Goal: Task Accomplishment & Management: Use online tool/utility

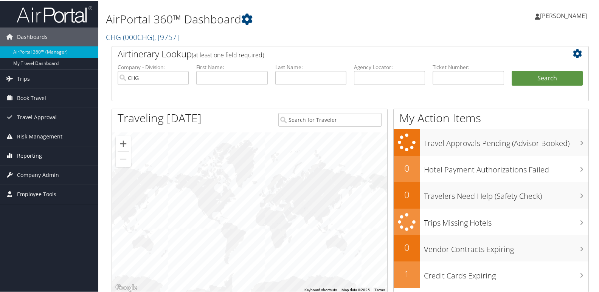
click at [61, 150] on link "Reporting" at bounding box center [49, 155] width 98 height 19
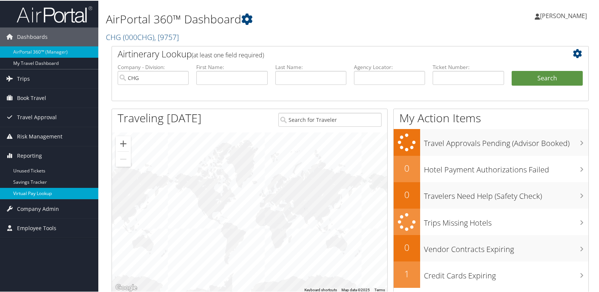
click at [51, 192] on link "Virtual Pay Lookup" at bounding box center [49, 192] width 98 height 11
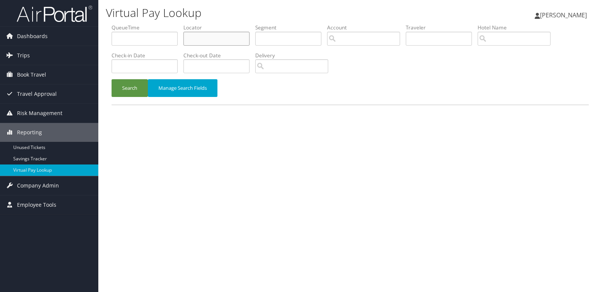
click at [231, 42] on input "text" at bounding box center [216, 39] width 66 height 14
paste input "GCDINX"
type input "GCDINX"
drag, startPoint x: 125, startPoint y: 91, endPoint x: 196, endPoint y: 77, distance: 72.0
click at [125, 91] on button "Search" at bounding box center [129, 88] width 36 height 18
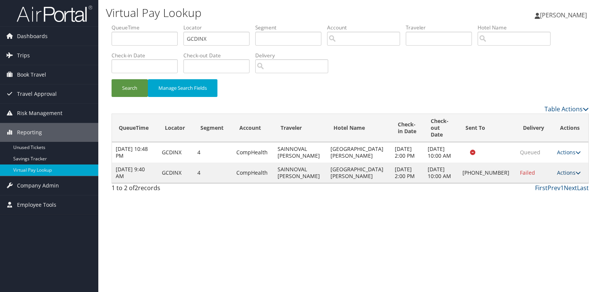
click at [560, 171] on link "Actions" at bounding box center [569, 172] width 24 height 7
click at [545, 192] on link "Logs" at bounding box center [542, 193] width 65 height 13
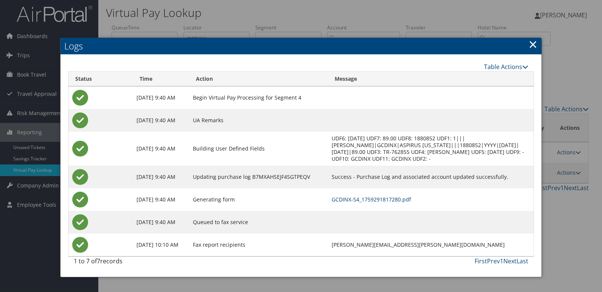
click at [405, 201] on link "GCDINX-S4_1759291817280.pdf" at bounding box center [370, 199] width 79 height 7
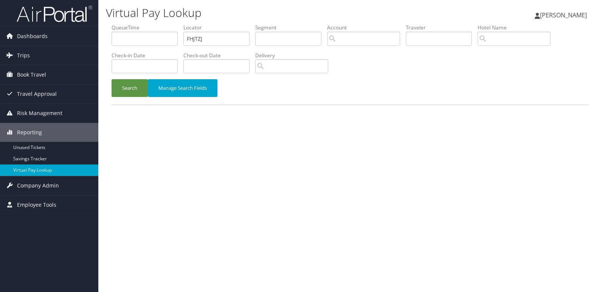
click at [232, 26] on label "Locator" at bounding box center [219, 28] width 72 height 8
click at [227, 35] on input "FHJTZJ" at bounding box center [216, 39] width 66 height 14
paste input "NCJOAA"
type input "NCJOAA"
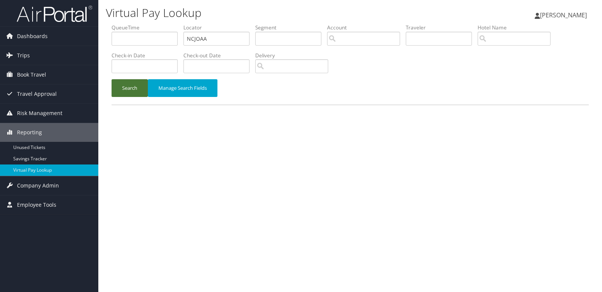
click at [135, 87] on button "Search" at bounding box center [129, 88] width 36 height 18
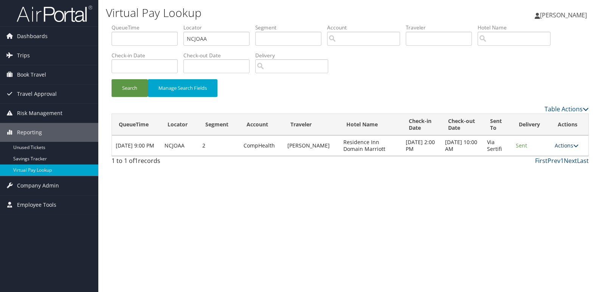
click at [559, 144] on link "Actions" at bounding box center [566, 145] width 24 height 7
click at [542, 171] on link "Logs" at bounding box center [552, 169] width 48 height 13
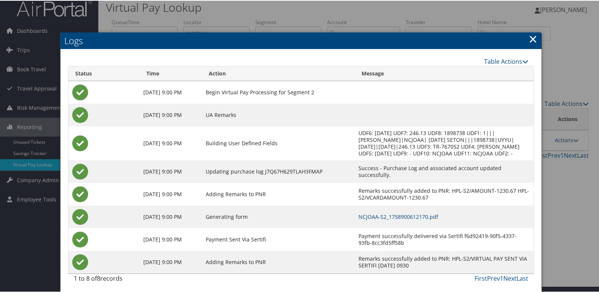
scroll to position [8, 0]
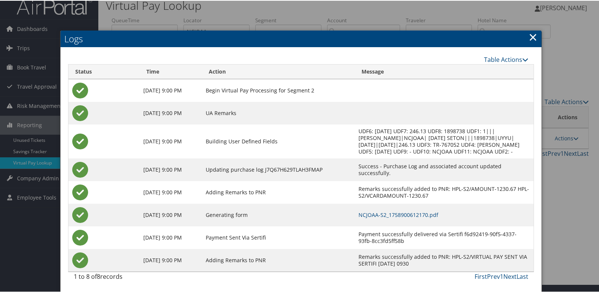
click at [421, 219] on td "NCJOAA-S2_1758900612170.pdf" at bounding box center [443, 214] width 179 height 23
click at [421, 216] on link "NCJOAA-S2_1758900612170.pdf" at bounding box center [398, 214] width 80 height 7
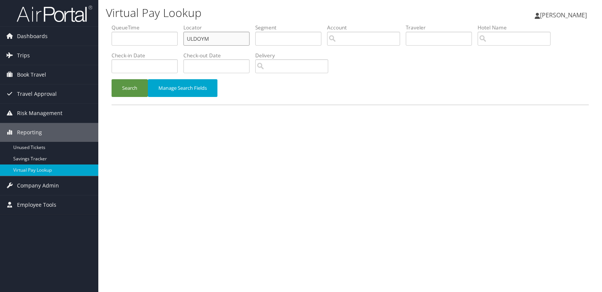
drag, startPoint x: 0, startPoint y: 0, endPoint x: 142, endPoint y: 50, distance: 151.1
click at [156, 24] on ul "QueueTime Locator ULDOYM Segment Account Traveler Hotel Name Check-in Date Chec…" at bounding box center [349, 24] width 477 height 0
paste input "DFFGML"
type input "DFFGML"
click at [134, 92] on button "Search" at bounding box center [129, 88] width 36 height 18
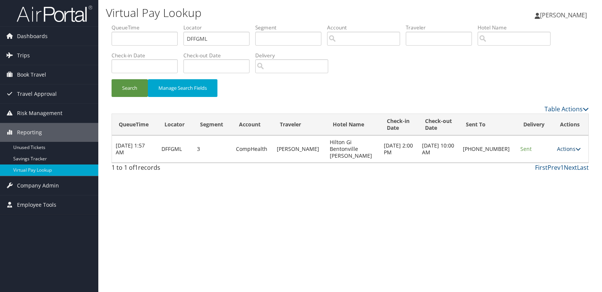
click at [560, 145] on link "Actions" at bounding box center [569, 148] width 24 height 7
click at [550, 175] on link "Logs" at bounding box center [543, 169] width 65 height 13
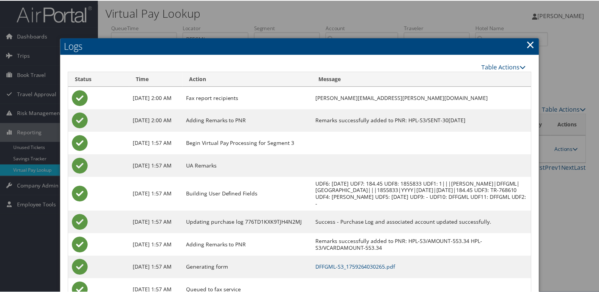
scroll to position [31, 0]
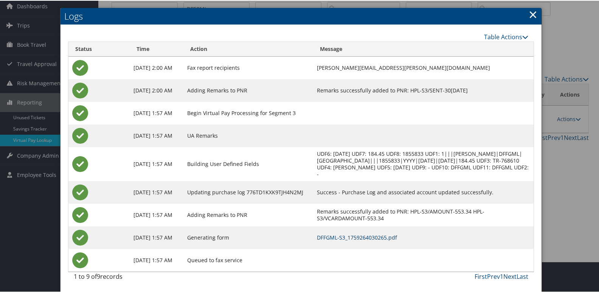
click at [392, 236] on link "DFFGML-S3_1759264030265.pdf" at bounding box center [357, 237] width 80 height 7
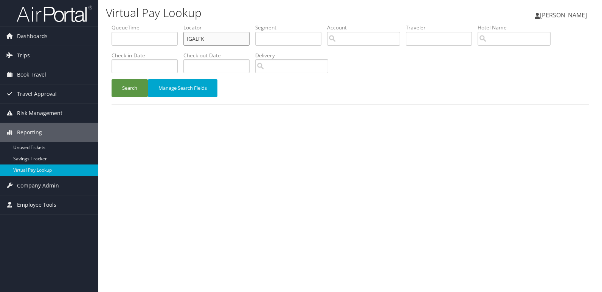
drag, startPoint x: 204, startPoint y: 31, endPoint x: 136, endPoint y: 42, distance: 68.6
click at [151, 24] on ul "QueueTime Locator IGALFK Segment Account Traveler Hotel Name Check-in Date Chec…" at bounding box center [349, 24] width 477 height 0
paste input "YQECQJ"
type input "YQECQJ"
click at [139, 85] on button "Search" at bounding box center [129, 88] width 36 height 18
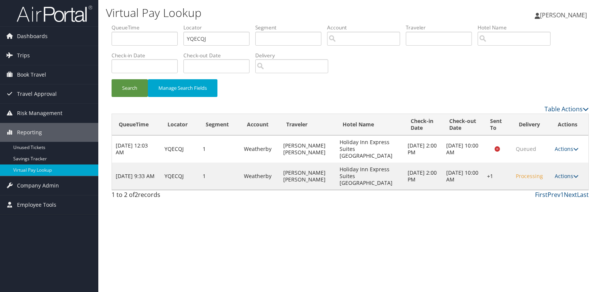
click at [551, 167] on td "Actions Resend Logs Delivery Information View Itinerary" at bounding box center [569, 176] width 37 height 27
click at [557, 173] on link "Actions" at bounding box center [566, 176] width 24 height 7
click at [543, 189] on link "Logs" at bounding box center [543, 190] width 65 height 13
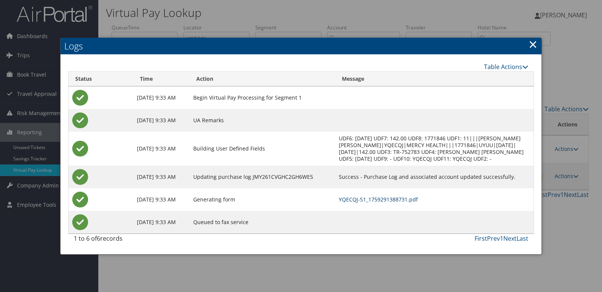
click at [403, 200] on link "YQECQJ-S1_1759291388731.pdf" at bounding box center [378, 199] width 79 height 7
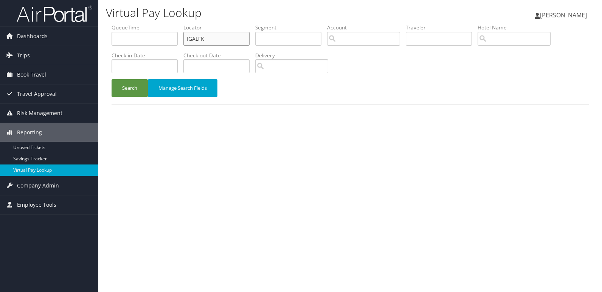
drag, startPoint x: 0, startPoint y: 0, endPoint x: 138, endPoint y: 52, distance: 147.3
click at [135, 24] on ul "QueueTime Locator IGALFK Segment Account Traveler Hotel Name Check-in Date Chec…" at bounding box center [349, 24] width 477 height 0
paste input "KJGOHV"
type input "KJGOHV"
click at [139, 85] on button "Search" at bounding box center [129, 88] width 36 height 18
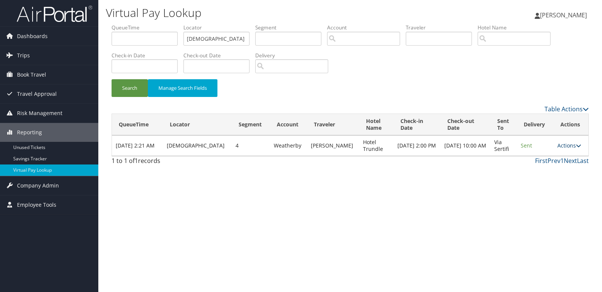
click at [565, 147] on link "Actions" at bounding box center [569, 145] width 24 height 7
click at [551, 172] on link "Logs" at bounding box center [552, 169] width 48 height 13
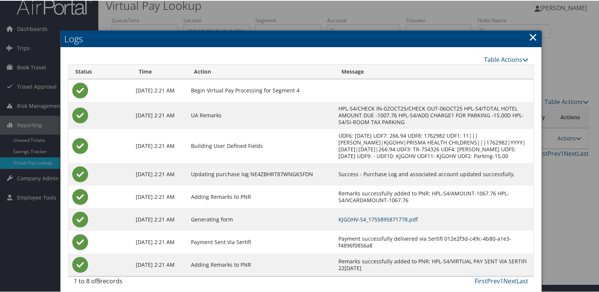
scroll to position [12, 0]
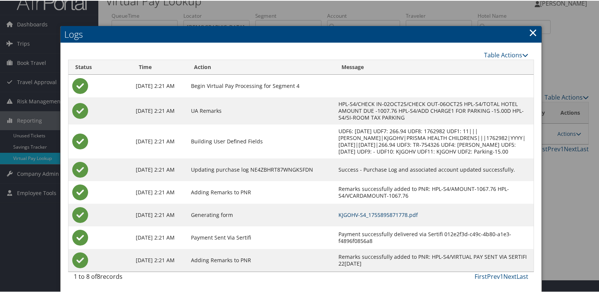
click at [409, 215] on link "KJGOHV-S4_1755895871778.pdf" at bounding box center [377, 214] width 79 height 7
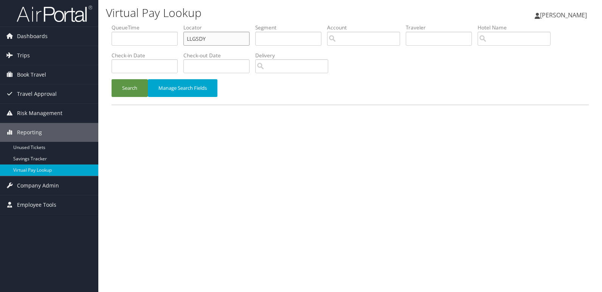
drag, startPoint x: 225, startPoint y: 33, endPoint x: 179, endPoint y: 34, distance: 46.1
click at [216, 34] on input "LLGSDY" at bounding box center [216, 39] width 66 height 14
paste input "HCDFLT"
drag, startPoint x: 227, startPoint y: 39, endPoint x: 118, endPoint y: 32, distance: 109.4
click at [127, 24] on ul "QueueTime Locator LLGSDYHCDFLT Segment Account Traveler Hotel Name Check-in Dat…" at bounding box center [349, 24] width 477 height 0
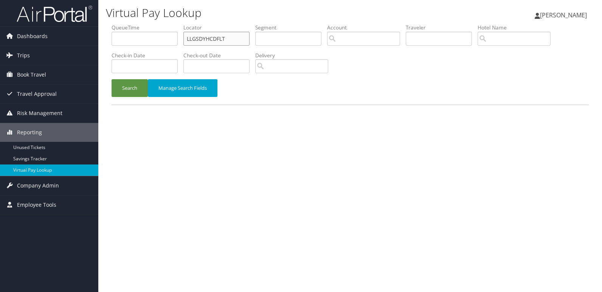
paste input "text"
type input "HCDFLT"
drag, startPoint x: 139, startPoint y: 84, endPoint x: 100, endPoint y: 6, distance: 87.2
click at [137, 84] on button "Search" at bounding box center [129, 88] width 36 height 18
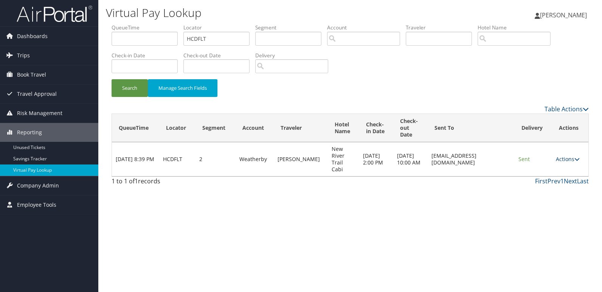
click at [557, 156] on link "Actions" at bounding box center [568, 159] width 24 height 7
click at [552, 176] on link "Logs" at bounding box center [555, 179] width 48 height 13
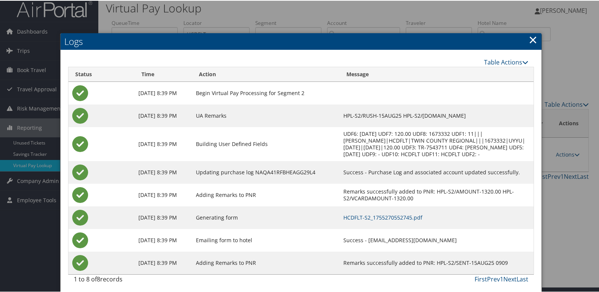
scroll to position [8, 0]
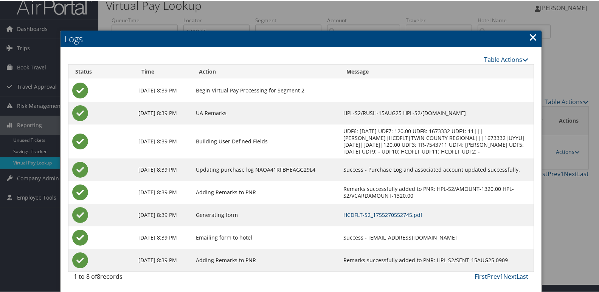
drag, startPoint x: 383, startPoint y: 213, endPoint x: 310, endPoint y: 139, distance: 104.5
click at [383, 213] on link "HCDFLT-S2_1755270552745.pdf" at bounding box center [382, 214] width 79 height 7
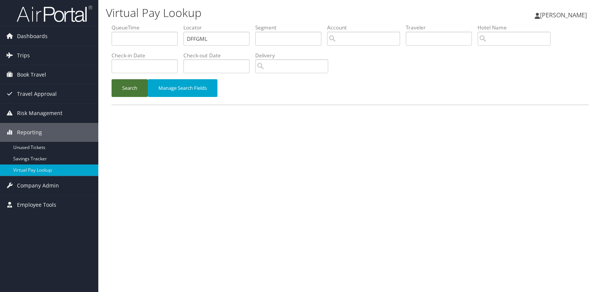
click at [125, 90] on button "Search" at bounding box center [129, 88] width 36 height 18
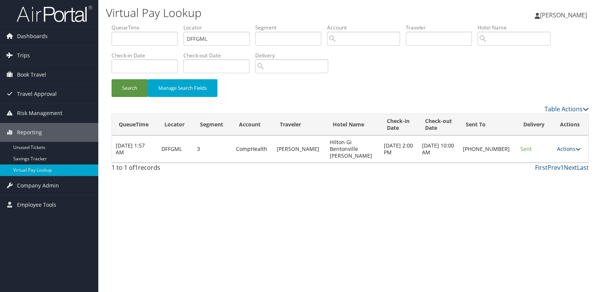
click at [557, 145] on link "Actions" at bounding box center [569, 148] width 24 height 7
click at [411, 193] on div "Virtual Pay Lookup [PERSON_NAME] [PERSON_NAME] My Settings Travel Agency Contac…" at bounding box center [349, 146] width 503 height 292
click at [557, 145] on link "Actions" at bounding box center [569, 148] width 24 height 7
click at [560, 157] on link "Resend" at bounding box center [543, 156] width 65 height 13
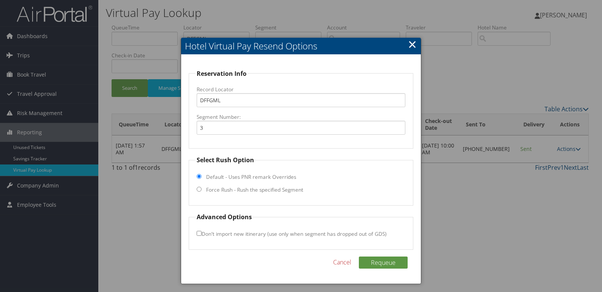
click at [200, 187] on input "Force Rush - Rush the specified Segment" at bounding box center [199, 189] width 5 height 5
radio input "true"
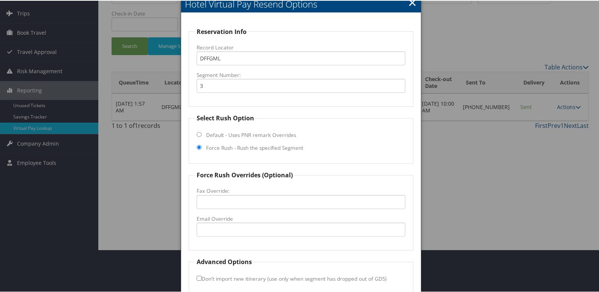
scroll to position [79, 0]
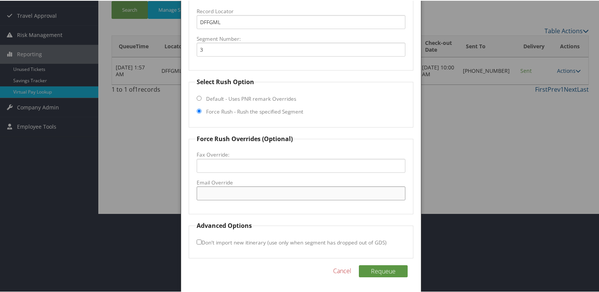
click at [233, 192] on input "Email Override" at bounding box center [301, 193] width 209 height 14
type input "hiltongardenbentonville@gmail.com"
click at [374, 271] on button "Requeue" at bounding box center [383, 271] width 49 height 12
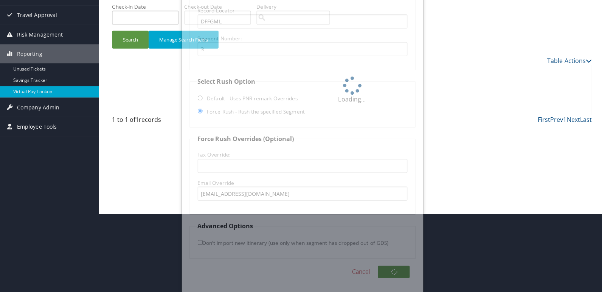
scroll to position [0, 0]
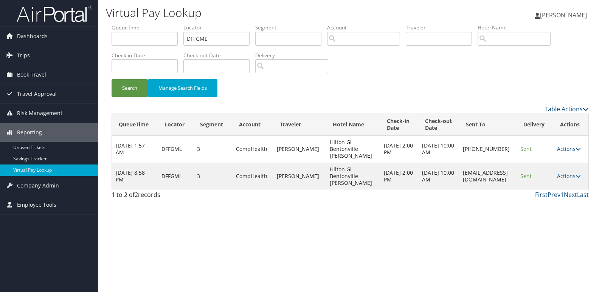
drag, startPoint x: 424, startPoint y: 175, endPoint x: 515, endPoint y: 181, distance: 91.3
click at [515, 181] on td "hiltongardenbentonville@gmail.com" at bounding box center [487, 176] width 57 height 27
copy td "hiltongardenbentonville@gmail.com"
click at [580, 175] on icon at bounding box center [577, 176] width 5 height 5
click at [561, 196] on link "Logs" at bounding box center [557, 200] width 48 height 13
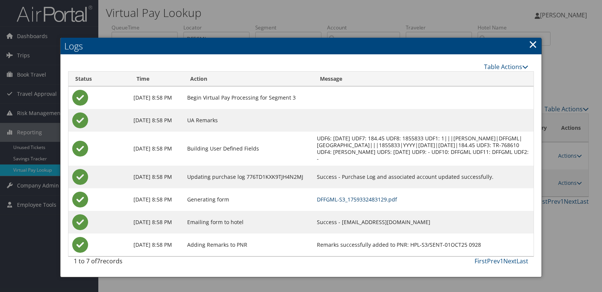
click at [392, 200] on link "DFFGML-S3_1759332483129.pdf" at bounding box center [357, 199] width 80 height 7
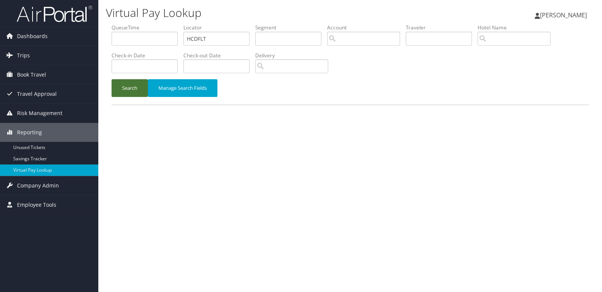
click at [127, 92] on button "Search" at bounding box center [129, 88] width 36 height 18
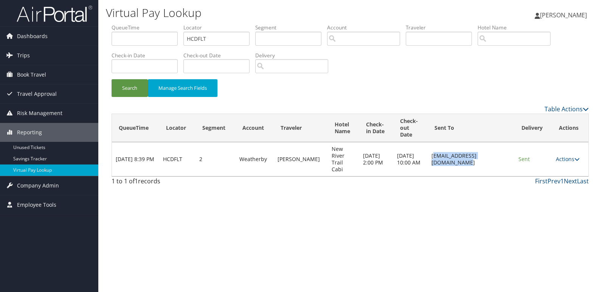
drag, startPoint x: 503, startPoint y: 158, endPoint x: 417, endPoint y: 151, distance: 86.0
click at [427, 151] on td "[EMAIL_ADDRESS][DOMAIN_NAME]" at bounding box center [470, 159] width 87 height 34
drag, startPoint x: 417, startPoint y: 151, endPoint x: 414, endPoint y: 155, distance: 4.8
click at [427, 155] on td "[EMAIL_ADDRESS][DOMAIN_NAME]" at bounding box center [470, 159] width 87 height 34
click at [572, 156] on link "Actions" at bounding box center [568, 159] width 24 height 7
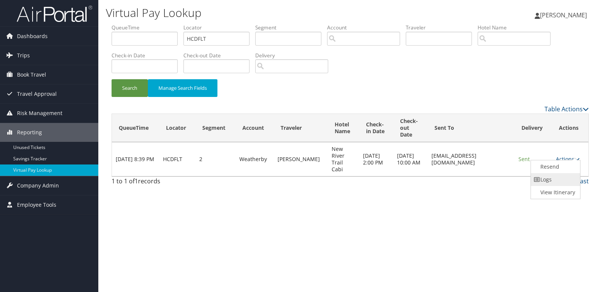
click at [562, 180] on link "Logs" at bounding box center [555, 179] width 48 height 13
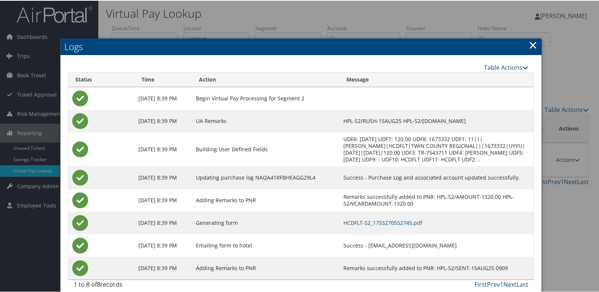
click at [528, 49] on link "×" at bounding box center [532, 44] width 9 height 15
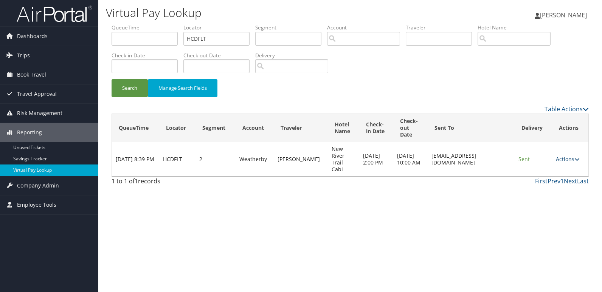
click at [560, 158] on link "Actions" at bounding box center [568, 159] width 24 height 7
click at [554, 171] on link "Resend" at bounding box center [555, 167] width 48 height 13
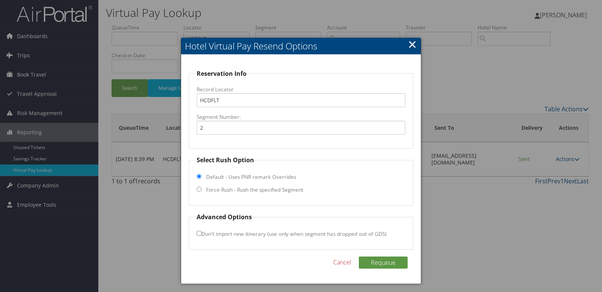
click at [228, 187] on label "Force Rush - Rush the specified Segment" at bounding box center [254, 190] width 97 height 8
click at [201, 187] on input "Force Rush - Rush the specified Segment" at bounding box center [199, 189] width 5 height 5
radio input "true"
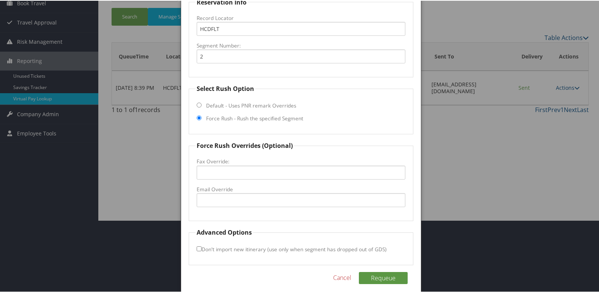
scroll to position [79, 0]
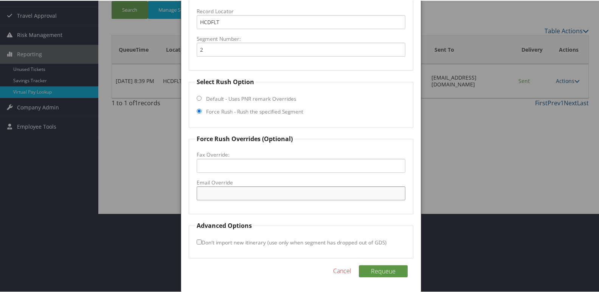
click at [227, 190] on input "Email Override" at bounding box center [301, 193] width 209 height 14
type input "[EMAIL_ADDRESS][DOMAIN_NAME]"
click at [389, 275] on button "Requeue" at bounding box center [383, 271] width 49 height 12
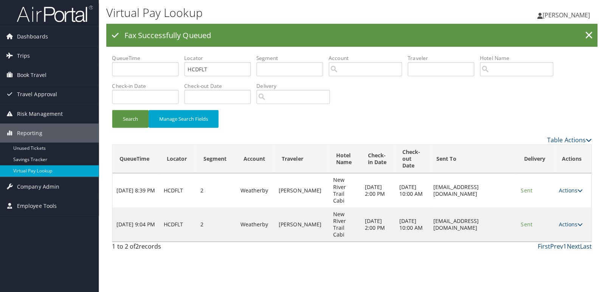
scroll to position [0, 0]
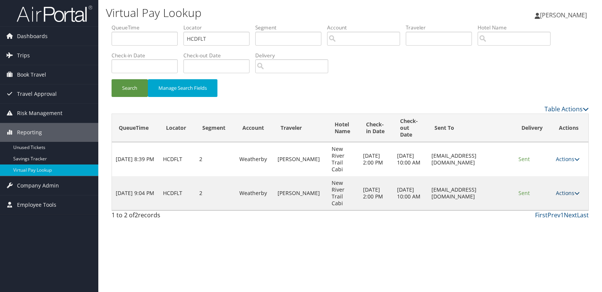
click at [560, 190] on link "Actions" at bounding box center [568, 193] width 24 height 7
click at [569, 209] on link "Logs" at bounding box center [555, 207] width 48 height 13
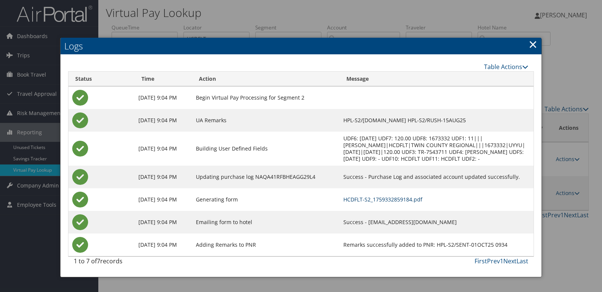
click at [390, 202] on link "HCDFLT-S2_1759332859184.pdf" at bounding box center [382, 199] width 79 height 7
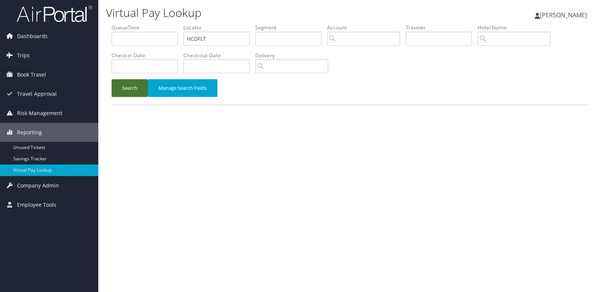
click at [122, 93] on button "Search" at bounding box center [129, 88] width 36 height 18
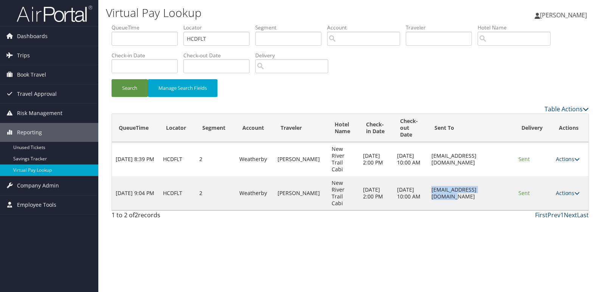
drag, startPoint x: 413, startPoint y: 186, endPoint x: 475, endPoint y: 190, distance: 62.1
click at [475, 190] on td "nrtrailcabins@gmail.com" at bounding box center [470, 193] width 87 height 34
copy td "nrtrailcabins@gmail.com"
drag, startPoint x: 564, startPoint y: 180, endPoint x: 572, endPoint y: 196, distance: 17.2
click at [565, 190] on link "Actions" at bounding box center [568, 193] width 24 height 7
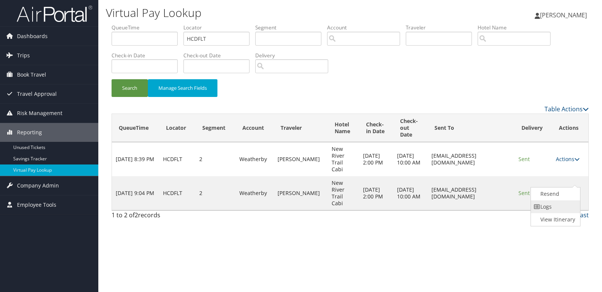
click at [544, 210] on link "Logs" at bounding box center [555, 207] width 48 height 13
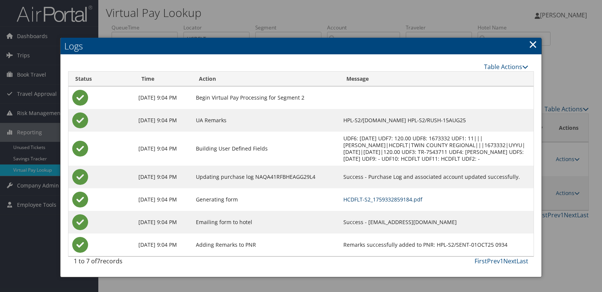
click at [403, 201] on link "HCDFLT-S2_1759332859184.pdf" at bounding box center [382, 199] width 79 height 7
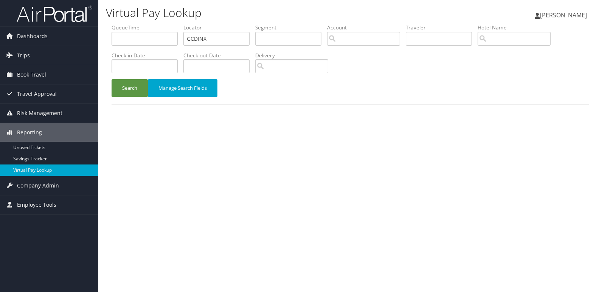
click at [122, 24] on ul "QueueTime Locator GCDINX Segment Account Traveler Hotel Name Check-in Date Chec…" at bounding box center [349, 24] width 477 height 0
type input "YLTPAM"
drag, startPoint x: 124, startPoint y: 86, endPoint x: 206, endPoint y: 60, distance: 86.2
click at [124, 87] on button "Search" at bounding box center [129, 88] width 36 height 18
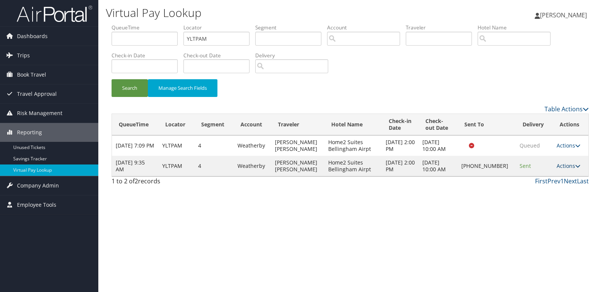
click at [565, 169] on link "Actions" at bounding box center [568, 165] width 24 height 7
click at [546, 186] on link "Logs" at bounding box center [543, 190] width 65 height 13
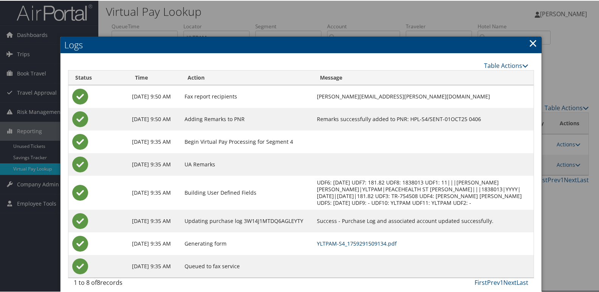
scroll to position [8, 0]
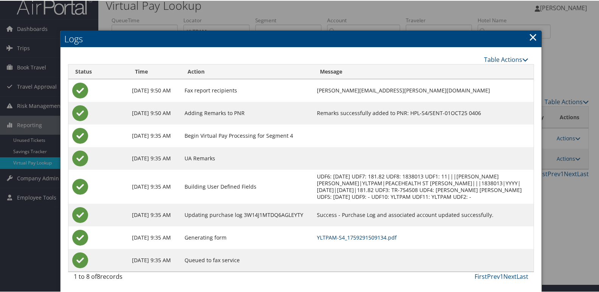
click at [396, 235] on link "YLTPAM-S4_1759291509134.pdf" at bounding box center [357, 237] width 80 height 7
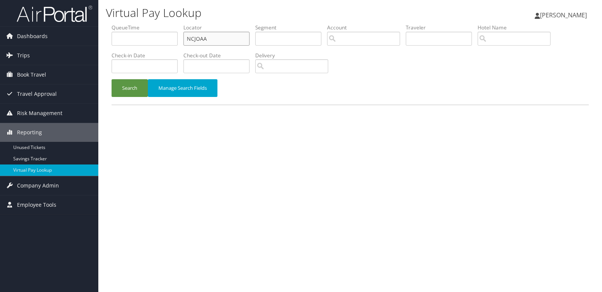
click at [171, 24] on ul "QueueTime Locator NCJOAA Segment Account Traveler Hotel Name Check-in Date Chec…" at bounding box center [349, 24] width 477 height 0
paste input "MEHPKL"
type input "MEHPKL"
click at [134, 83] on button "Search" at bounding box center [129, 88] width 36 height 18
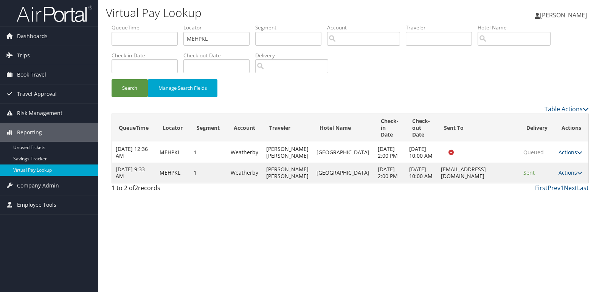
click at [557, 183] on td "Actions Resend Logs View Itinerary" at bounding box center [571, 173] width 34 height 20
click at [566, 176] on link "Actions" at bounding box center [570, 172] width 24 height 7
click at [556, 212] on link "Logs" at bounding box center [555, 217] width 48 height 13
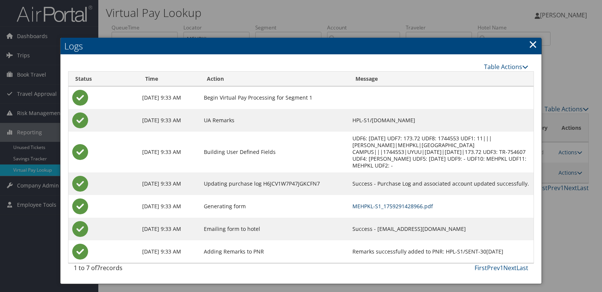
click at [391, 203] on link "MEHPKL-S1_1759291428966.pdf" at bounding box center [392, 206] width 80 height 7
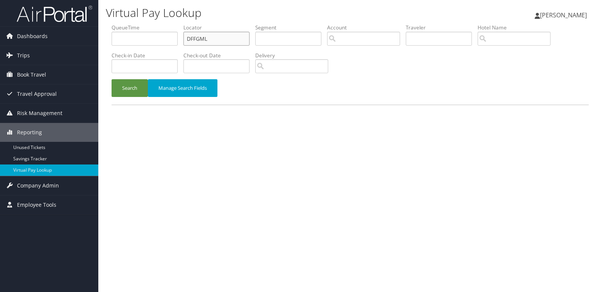
drag, startPoint x: 0, startPoint y: 0, endPoint x: 155, endPoint y: 46, distance: 161.5
click at [159, 24] on ul "QueueTime Locator DFFGML Segment Account Traveler Hotel Name Check-in Date Chec…" at bounding box center [349, 24] width 477 height 0
paste input "YHWXZI"
type input "[DEMOGRAPHIC_DATA]"
click at [122, 94] on button "Search" at bounding box center [129, 88] width 36 height 18
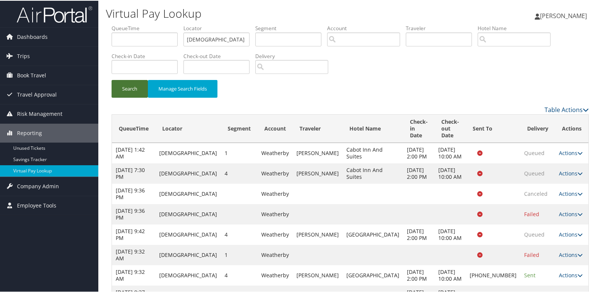
scroll to position [20, 0]
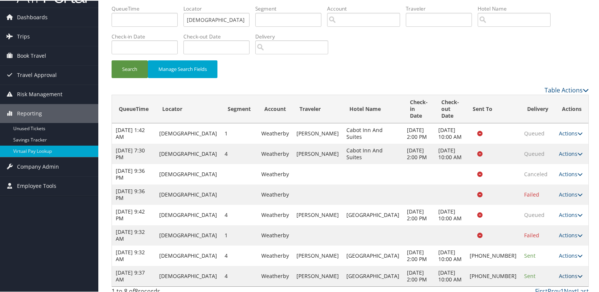
click at [559, 272] on link "Actions" at bounding box center [571, 275] width 24 height 7
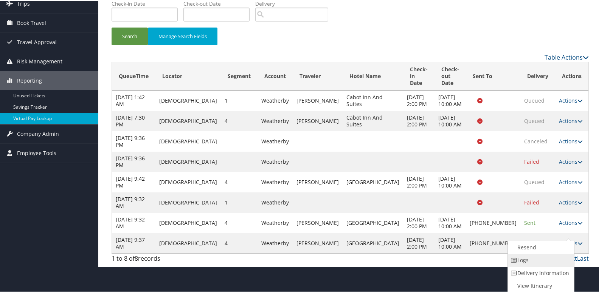
click at [540, 264] on link "Logs" at bounding box center [540, 260] width 65 height 13
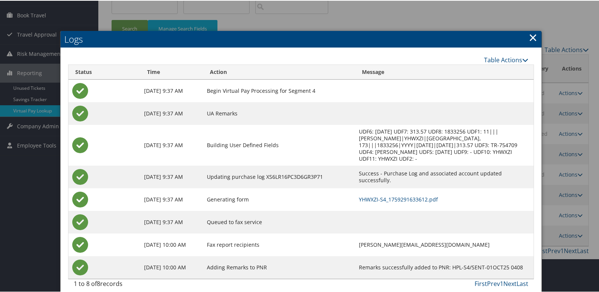
scroll to position [60, 0]
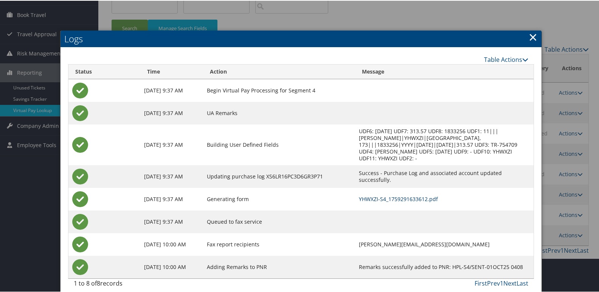
click at [388, 195] on link "YHWXZI-S4_1759291633612.pdf" at bounding box center [398, 198] width 79 height 7
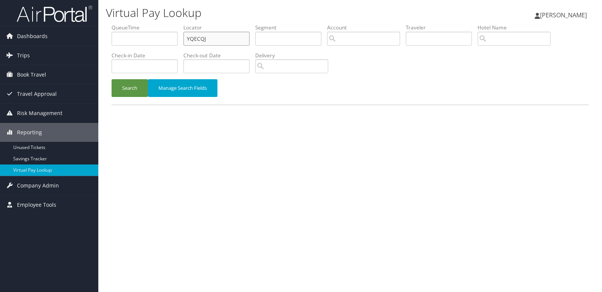
drag, startPoint x: 214, startPoint y: 39, endPoint x: 178, endPoint y: 39, distance: 36.3
click at [189, 39] on input "YQECQJ" at bounding box center [216, 39] width 66 height 14
paste input "UXKNJQ"
type input "UXKNJQ"
click at [129, 85] on button "Search" at bounding box center [129, 88] width 36 height 18
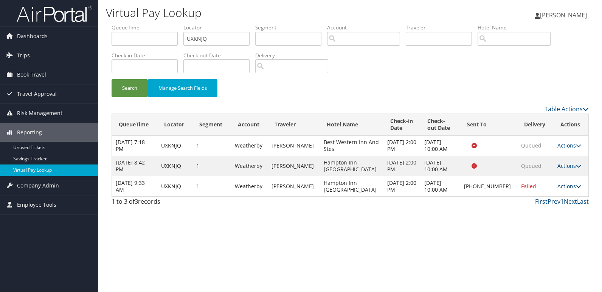
click at [567, 189] on link "Actions" at bounding box center [569, 186] width 24 height 7
click at [557, 209] on link "Logs" at bounding box center [542, 210] width 65 height 13
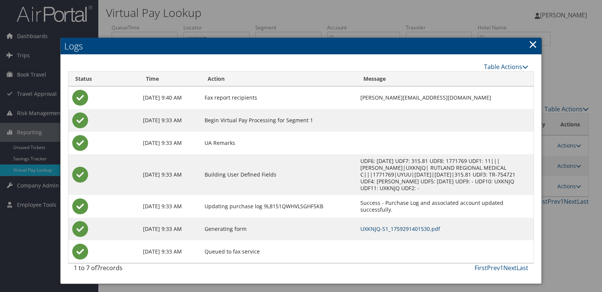
click at [402, 226] on link "UXKNJQ-S1_1759291401530.pdf" at bounding box center [400, 229] width 80 height 7
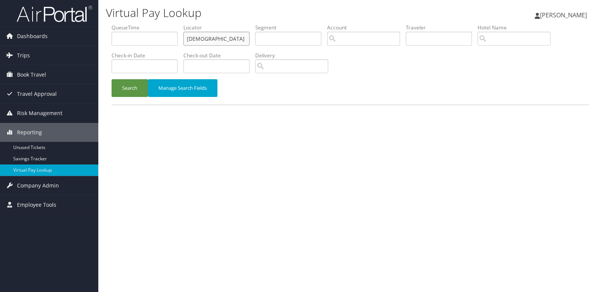
drag, startPoint x: 0, startPoint y: 0, endPoint x: 152, endPoint y: 46, distance: 159.1
click at [157, 24] on ul "QueueTime Locator KJGOHV Segment Account Traveler Hotel Name Check-in Date Chec…" at bounding box center [349, 24] width 477 height 0
paste input "JLTFWP"
type input "JLTFWP"
click at [128, 79] on button "Search" at bounding box center [129, 88] width 36 height 18
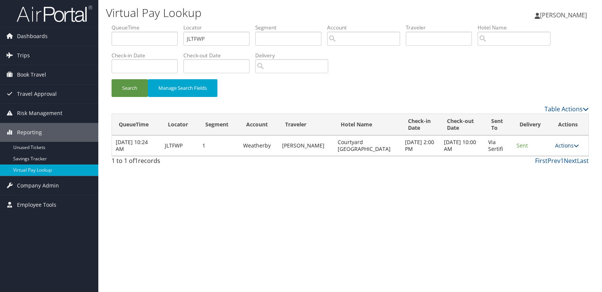
click at [555, 145] on link "Actions" at bounding box center [567, 145] width 24 height 7
click at [544, 163] on link "Logs" at bounding box center [552, 169] width 48 height 13
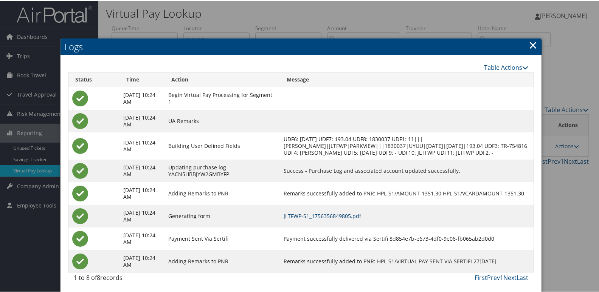
drag, startPoint x: 361, startPoint y: 225, endPoint x: 373, endPoint y: 227, distance: 12.6
click at [361, 219] on link "JLTFWP-S1_1756356849805.pdf" at bounding box center [321, 215] width 77 height 7
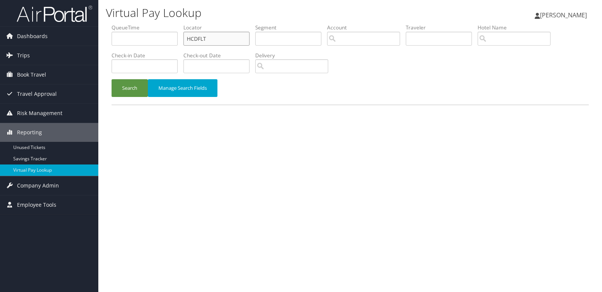
click at [167, 24] on ul "QueueTime Locator HCDFLT Segment Account Traveler Hotel Name Check-in Date Chec…" at bounding box center [349, 24] width 477 height 0
paste input "JEZYGS"
type input "JEZYGS"
click at [125, 93] on button "Search" at bounding box center [129, 88] width 36 height 18
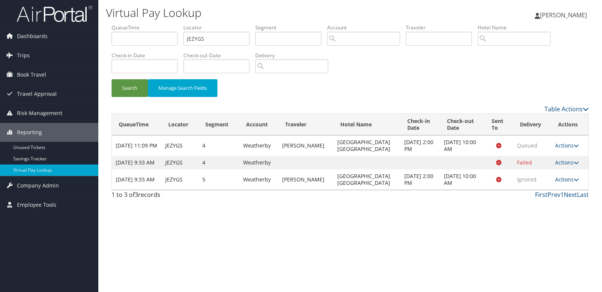
click at [558, 183] on link "Actions" at bounding box center [567, 179] width 24 height 7
click at [554, 209] on link "Logs" at bounding box center [552, 210] width 48 height 13
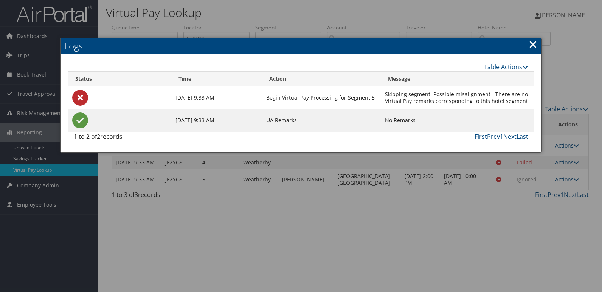
click at [424, 168] on div at bounding box center [301, 146] width 602 height 292
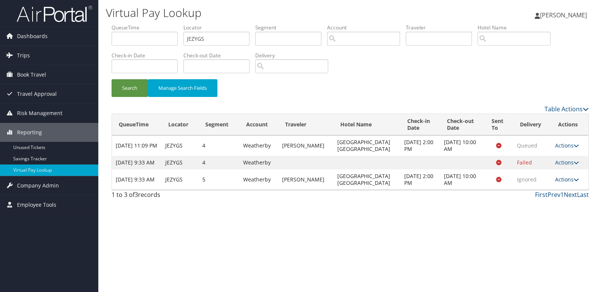
click at [555, 183] on link "Actions" at bounding box center [567, 179] width 24 height 7
click at [551, 209] on link "Logs" at bounding box center [552, 210] width 48 height 13
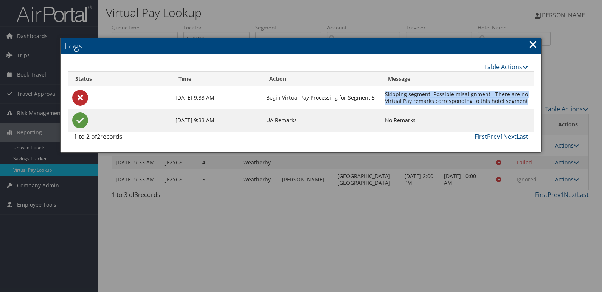
copy td "Skipping segment: Possible misalignment - There are no Virtual Pay remarks corr…"
drag, startPoint x: 386, startPoint y: 91, endPoint x: 526, endPoint y: 103, distance: 140.3
click at [526, 103] on td "Skipping segment: Possible misalignment - There are no Virtual Pay remarks corr…" at bounding box center [457, 98] width 152 height 23
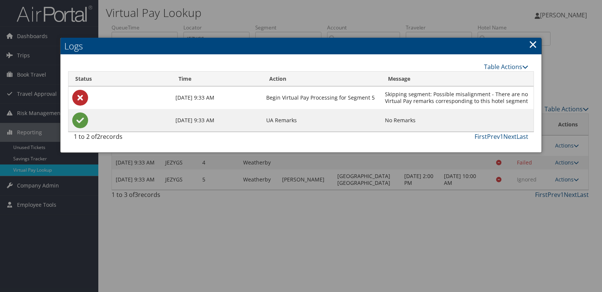
click at [309, 32] on div at bounding box center [301, 146] width 602 height 292
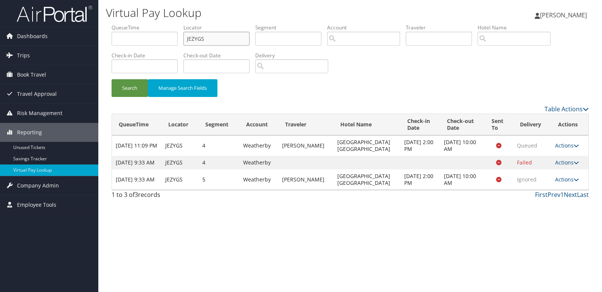
drag, startPoint x: 228, startPoint y: 39, endPoint x: 139, endPoint y: 55, distance: 90.2
click at [145, 24] on ul "QueueTime Locator JEZYGS Segment Account Traveler Hotel Name Check-in Date Chec…" at bounding box center [349, 24] width 477 height 0
paste input "DMXHXU"
type input "DMXHXU"
click at [119, 91] on button "Search" at bounding box center [129, 88] width 36 height 18
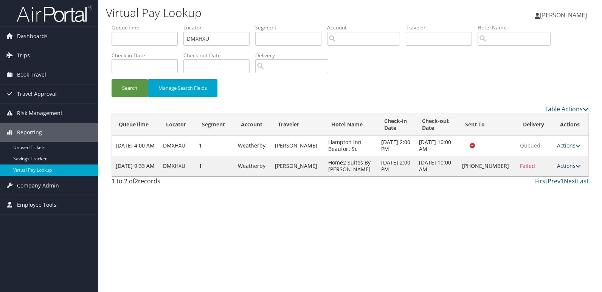
click at [557, 170] on link "Actions" at bounding box center [569, 165] width 24 height 7
drag, startPoint x: 552, startPoint y: 194, endPoint x: 533, endPoint y: 192, distance: 19.0
click at [552, 194] on link "Logs" at bounding box center [543, 193] width 65 height 13
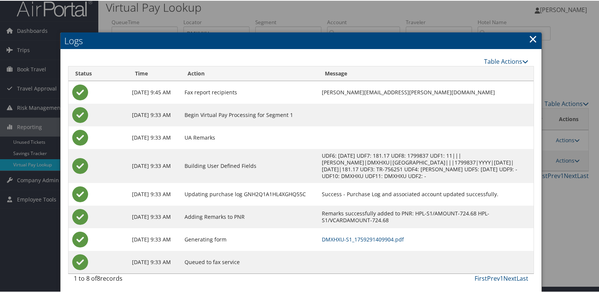
scroll to position [8, 0]
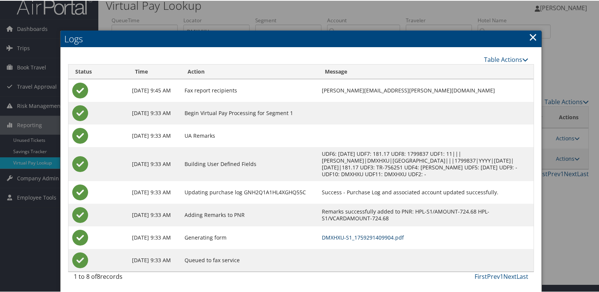
click at [404, 239] on link "DMXHXU-S1_1759291409904.pdf" at bounding box center [363, 237] width 82 height 7
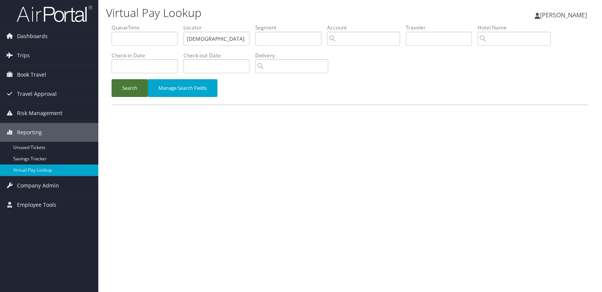
click at [135, 93] on button "Search" at bounding box center [129, 88] width 36 height 18
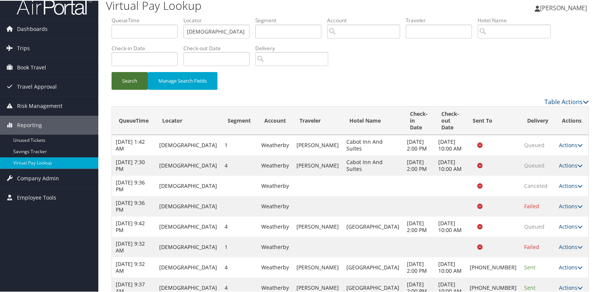
scroll to position [20, 0]
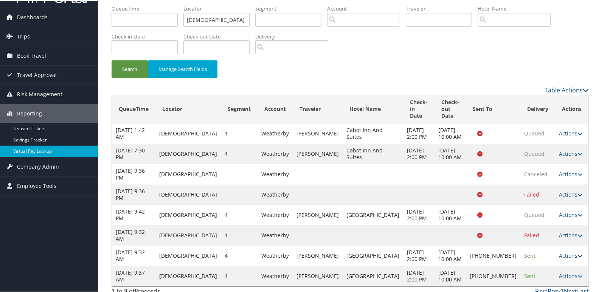
click at [577, 253] on icon at bounding box center [579, 255] width 5 height 5
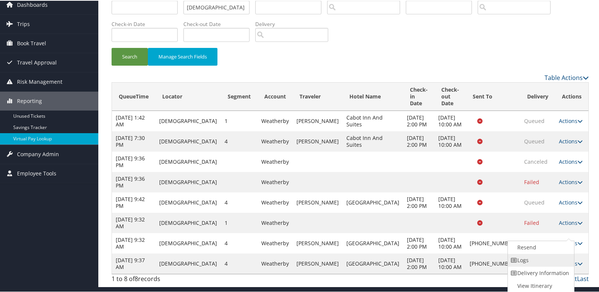
click at [544, 254] on link "Logs" at bounding box center [540, 260] width 65 height 13
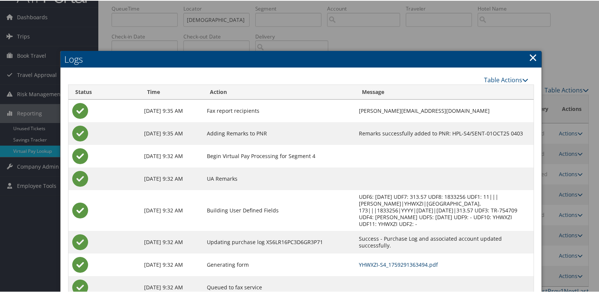
click at [403, 261] on link "YHWXZI-S4_1759291363494.pdf" at bounding box center [398, 264] width 79 height 7
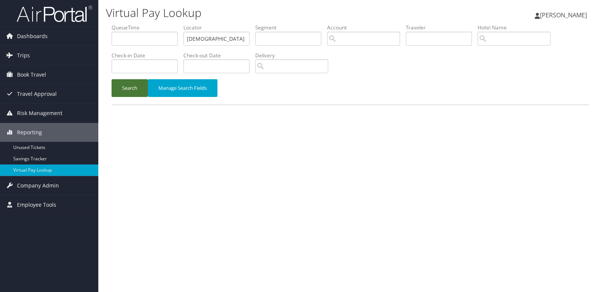
click at [129, 87] on button "Search" at bounding box center [129, 88] width 36 height 18
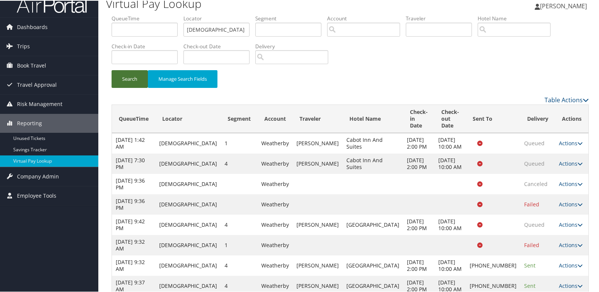
scroll to position [20, 0]
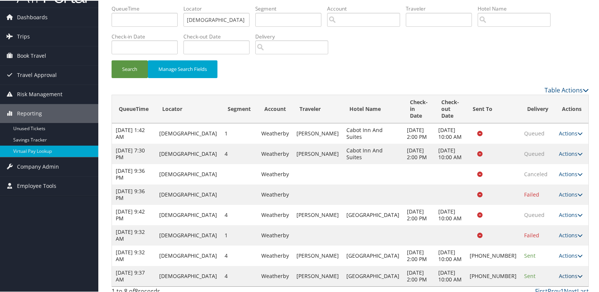
click at [562, 272] on link "Actions" at bounding box center [571, 275] width 24 height 7
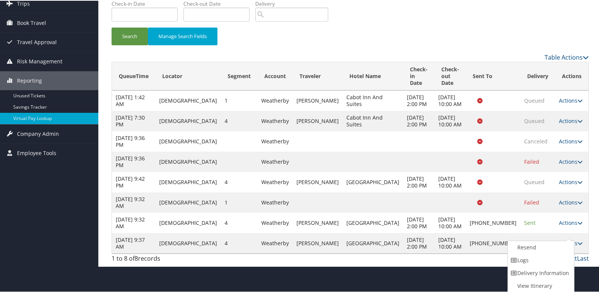
click at [457, 240] on html "Menu Dashboards ► AirPortal 360™ (Manager) My Travel Dashboard Trips ► Airtiner…" at bounding box center [301, 93] width 602 height 292
click at [467, 257] on div "1 to 8 of 8 records First Prev 1 Next Last" at bounding box center [350, 260] width 488 height 13
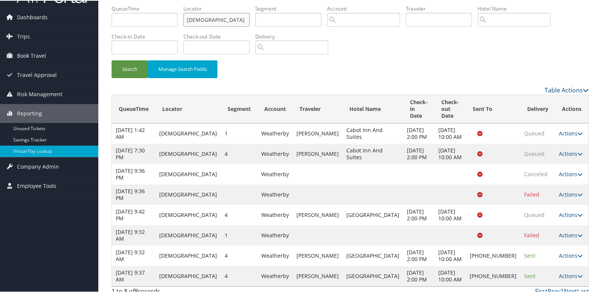
drag, startPoint x: 220, startPoint y: 16, endPoint x: 144, endPoint y: 13, distance: 76.8
click at [153, 4] on ul "QueueTime Locator YHWXZI Segment Account Traveler Hotel Name Check-in Date Chec…" at bounding box center [349, 4] width 477 height 0
paste input "MLKFOA"
type input "MLKFOA"
click at [124, 63] on button "Search" at bounding box center [129, 69] width 36 height 18
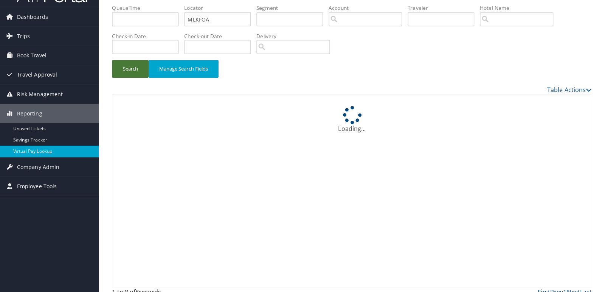
scroll to position [0, 0]
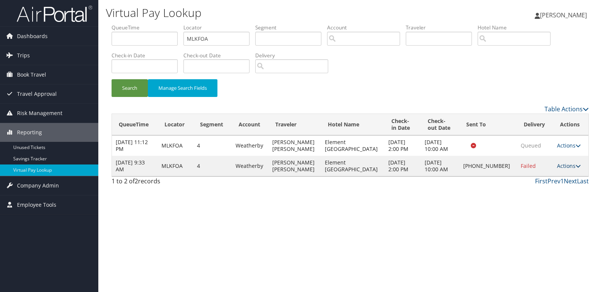
click at [557, 170] on link "Actions" at bounding box center [569, 165] width 24 height 7
click at [525, 198] on link "Logs" at bounding box center [542, 200] width 65 height 13
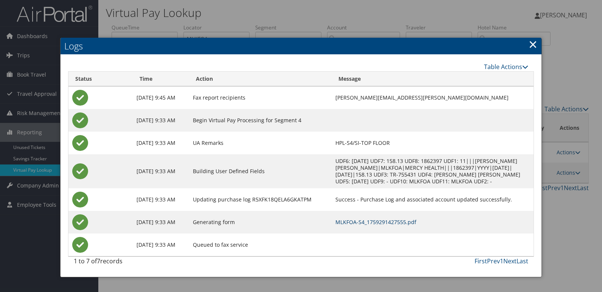
click at [348, 221] on link "MLKFOA-S4_1759291427555.pdf" at bounding box center [375, 222] width 81 height 7
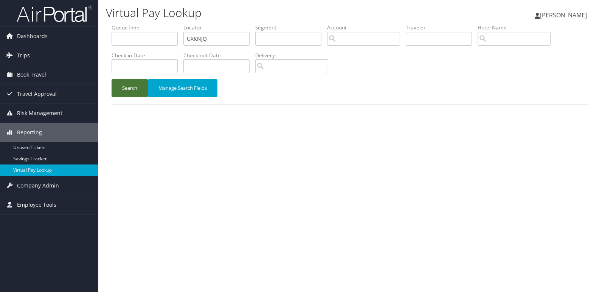
click at [129, 85] on button "Search" at bounding box center [129, 88] width 36 height 18
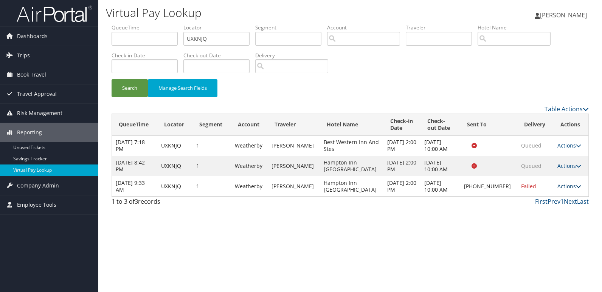
click at [567, 187] on link "Actions" at bounding box center [569, 186] width 24 height 7
click at [555, 195] on link "Resend" at bounding box center [542, 197] width 65 height 13
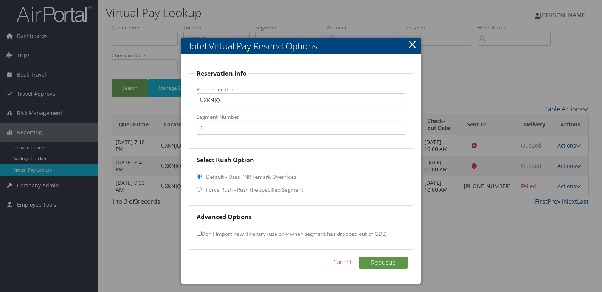
click at [252, 187] on label "Force Rush - Rush the specified Segment" at bounding box center [254, 190] width 97 height 8
click at [201, 187] on input "Force Rush - Rush the specified Segment" at bounding box center [199, 189] width 5 height 5
radio input "true"
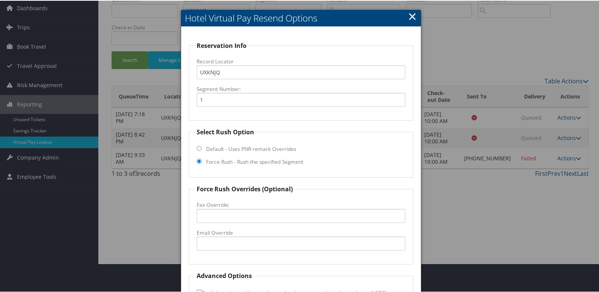
scroll to position [79, 0]
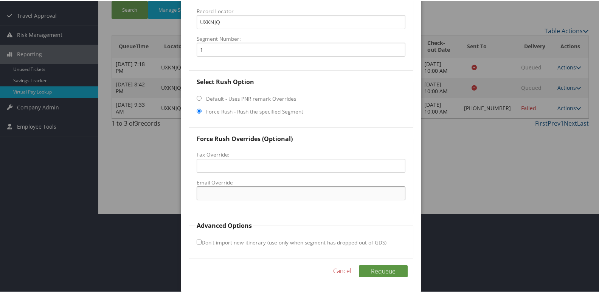
click at [248, 190] on input "Email Override" at bounding box center [301, 193] width 209 height 14
click at [231, 187] on input "Email Override" at bounding box center [301, 193] width 209 height 14
click at [265, 194] on input "mike.macdonnell@rutland.com" at bounding box center [301, 193] width 209 height 14
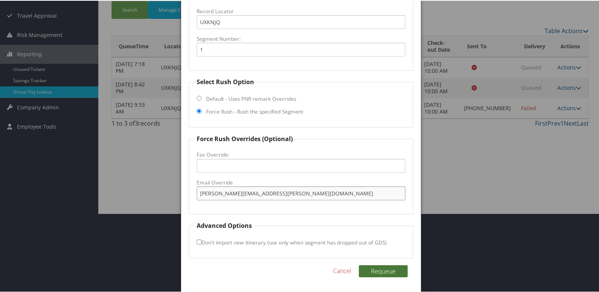
type input "mike.macdonnell@rutlandhampton.com"
click at [377, 267] on button "Requeue" at bounding box center [383, 271] width 49 height 12
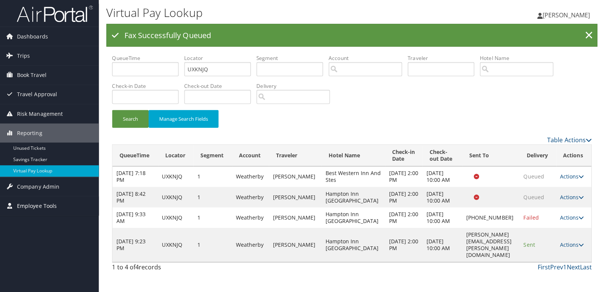
scroll to position [0, 0]
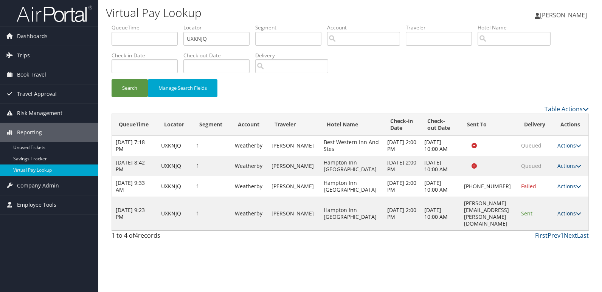
click at [565, 217] on link "Actions" at bounding box center [569, 213] width 24 height 7
click at [566, 250] on link "Logs" at bounding box center [557, 254] width 48 height 13
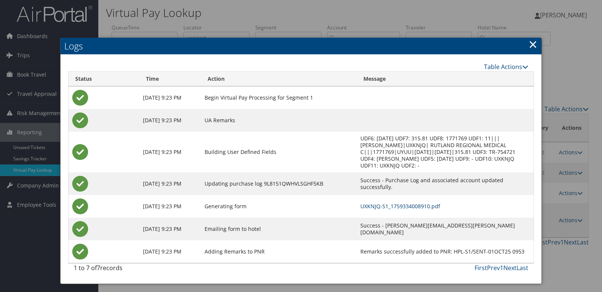
click at [373, 203] on link "UXKNJQ-S1_1759334008910.pdf" at bounding box center [400, 206] width 80 height 7
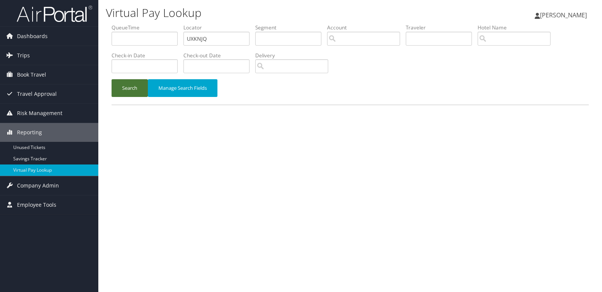
click at [131, 87] on button "Search" at bounding box center [129, 88] width 36 height 18
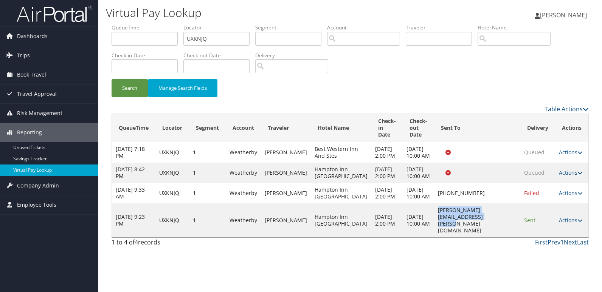
drag, startPoint x: 408, startPoint y: 245, endPoint x: 506, endPoint y: 247, distance: 98.3
click at [506, 238] on td "mike.macdonnell@rutlandhampton.com" at bounding box center [477, 221] width 86 height 34
copy td "mike.macdonnell@rutlandhampton.com"
click at [148, 24] on ul "QueueTime Locator UXKNJQ Segment Account Traveler Hotel Name Check-in Date Chec…" at bounding box center [349, 24] width 477 height 0
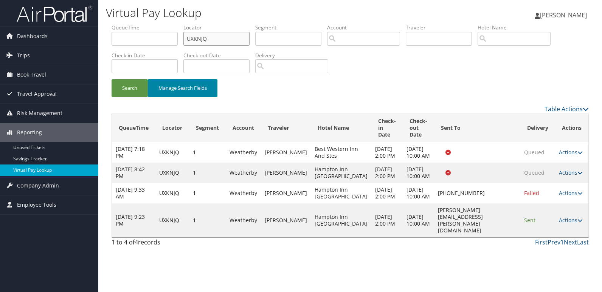
paste input "KEZWCK"
type input "KEZWCK"
click at [116, 90] on button "Search" at bounding box center [129, 88] width 36 height 18
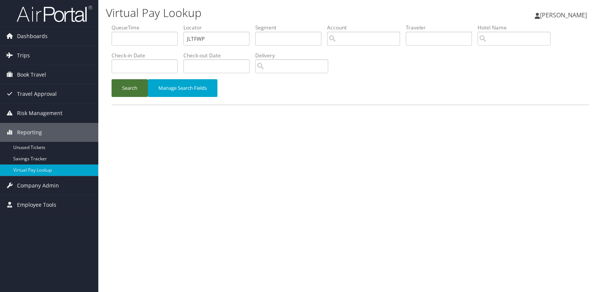
click at [131, 88] on button "Search" at bounding box center [129, 88] width 36 height 18
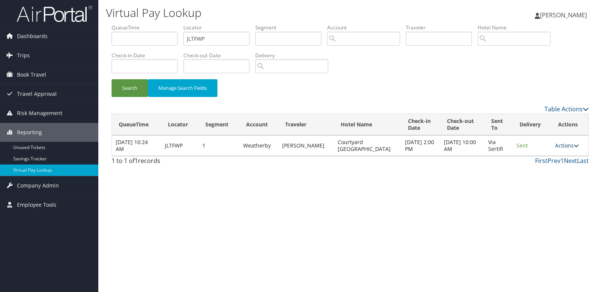
click at [565, 147] on link "Actions" at bounding box center [567, 145] width 24 height 7
click at [568, 173] on link "Logs" at bounding box center [552, 169] width 48 height 13
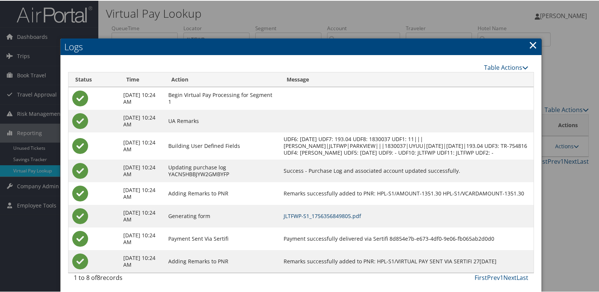
click at [361, 219] on link "JLTFWP-S1_1756356849805.pdf" at bounding box center [321, 215] width 77 height 7
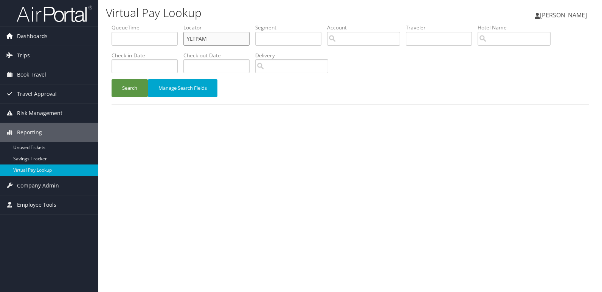
drag, startPoint x: 228, startPoint y: 34, endPoint x: 94, endPoint y: 42, distance: 134.0
click at [116, 24] on ul "QueueTime Locator YLTPAM Segment Account Traveler Hotel Name Check-in Date Chec…" at bounding box center [349, 24] width 477 height 0
paste input "NXEUMF"
type input "NXEUMF"
drag, startPoint x: 121, startPoint y: 87, endPoint x: 163, endPoint y: 78, distance: 43.3
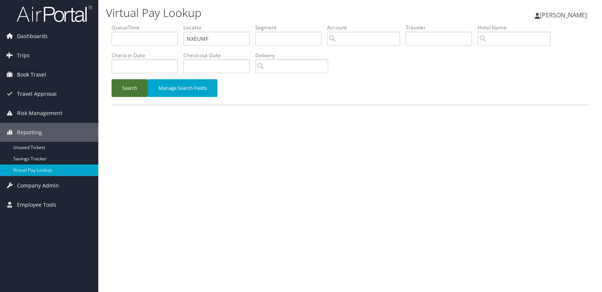
click at [121, 87] on button "Search" at bounding box center [129, 88] width 36 height 18
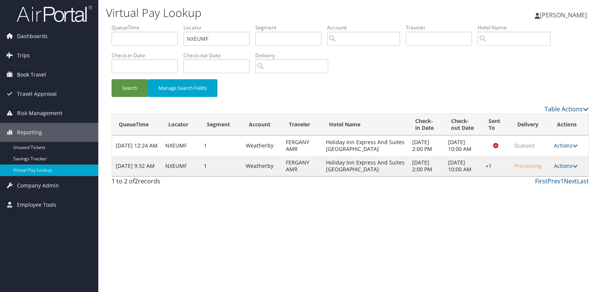
drag, startPoint x: 562, startPoint y: 166, endPoint x: 568, endPoint y: 170, distance: 8.0
click at [562, 166] on link "Actions" at bounding box center [566, 165] width 24 height 7
click at [544, 184] on link "Logs" at bounding box center [544, 190] width 65 height 13
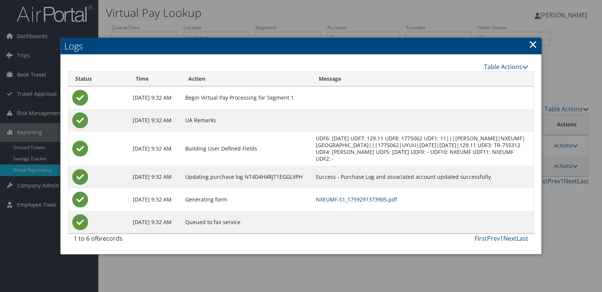
click at [362, 201] on link "NXEUMF-S1_1759291373905.pdf" at bounding box center [356, 199] width 81 height 7
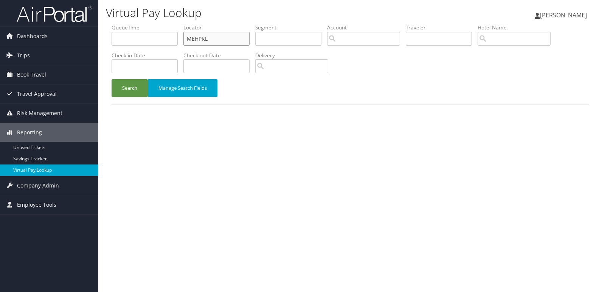
drag, startPoint x: 230, startPoint y: 41, endPoint x: 131, endPoint y: 49, distance: 99.4
click at [184, 40] on input "MEHPKL" at bounding box center [216, 39] width 66 height 14
paste input "SHLSHE"
type input "SHLSHE"
click at [135, 83] on button "Search" at bounding box center [129, 88] width 36 height 18
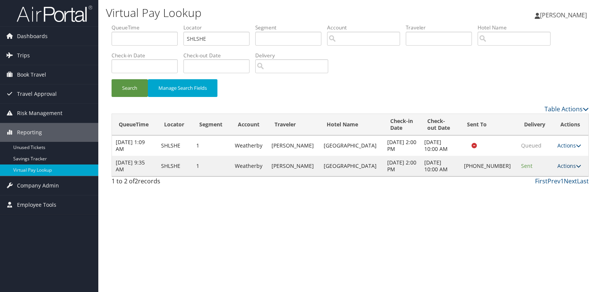
click at [566, 169] on link "Actions" at bounding box center [569, 165] width 24 height 7
click at [549, 195] on link "Logs" at bounding box center [543, 190] width 65 height 13
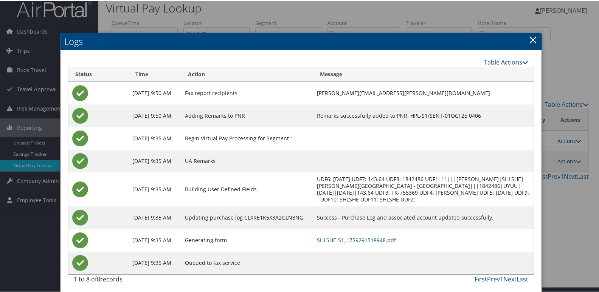
scroll to position [8, 0]
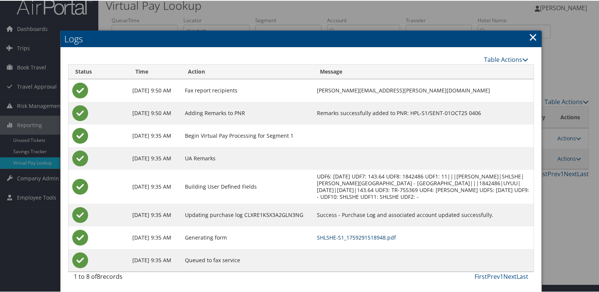
click at [387, 235] on link "SHLSHE-S1_1759291518948.pdf" at bounding box center [356, 237] width 79 height 7
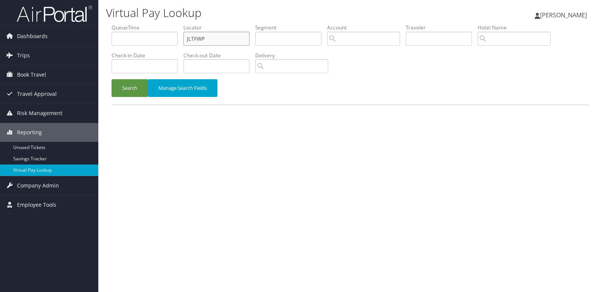
drag, startPoint x: 196, startPoint y: 35, endPoint x: 147, endPoint y: 35, distance: 48.4
click at [148, 24] on ul "QueueTime Locator JLTFWP Segment Account Traveler Hotel Name Check-in Date Chec…" at bounding box center [349, 24] width 477 height 0
paste input "MHMIPT"
type input "MHMIPT"
click at [127, 91] on button "Search" at bounding box center [129, 88] width 36 height 18
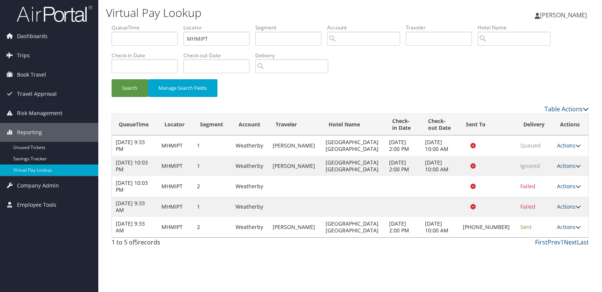
click at [570, 223] on td "Actions Resend Logs Delivery Information View Itinerary" at bounding box center [570, 227] width 35 height 20
click at [566, 232] on td "Actions Resend Logs Delivery Information View Itinerary" at bounding box center [570, 227] width 35 height 20
click at [566, 230] on link "Actions" at bounding box center [569, 227] width 24 height 7
click at [553, 249] on link "Logs" at bounding box center [542, 251] width 65 height 13
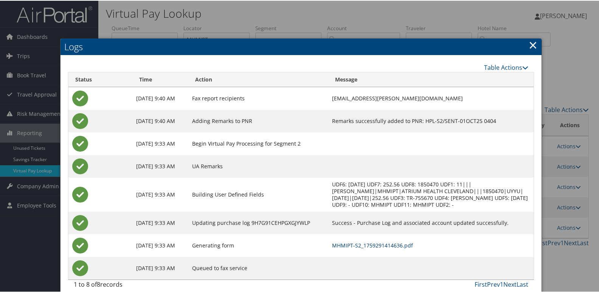
click at [381, 243] on link "MHMIPT-S2_1759291414636.pdf" at bounding box center [372, 244] width 81 height 7
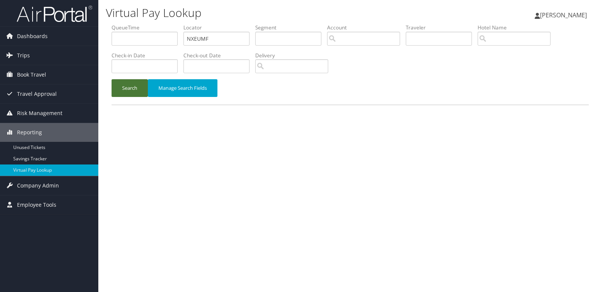
drag, startPoint x: 0, startPoint y: 0, endPoint x: 130, endPoint y: 101, distance: 164.0
click at [126, 97] on button "Search" at bounding box center [129, 88] width 36 height 18
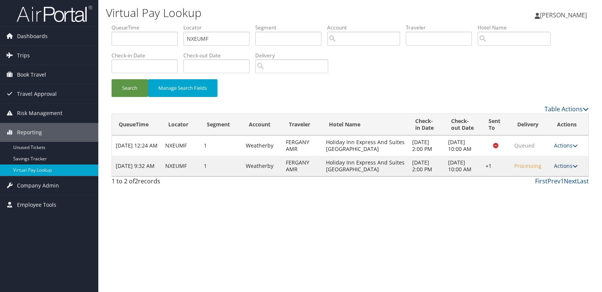
click at [563, 169] on link "Actions" at bounding box center [566, 165] width 24 height 7
click at [539, 191] on link "Logs" at bounding box center [544, 190] width 65 height 13
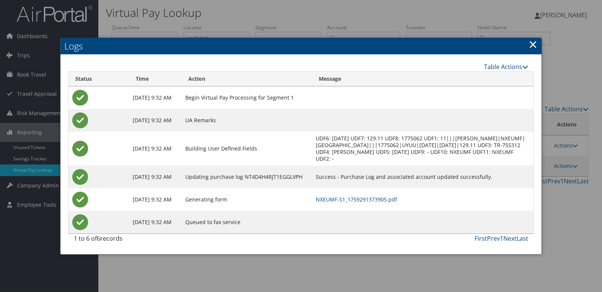
click at [534, 48] on link "×" at bounding box center [532, 44] width 9 height 15
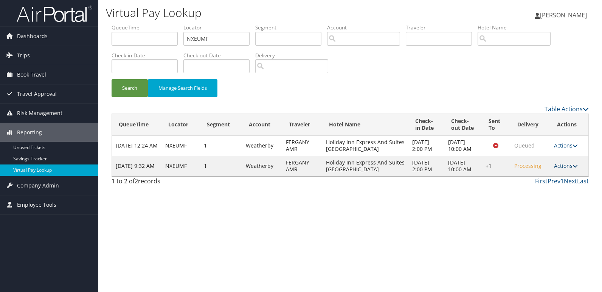
click at [567, 168] on link "Actions" at bounding box center [566, 165] width 24 height 7
click at [537, 175] on link "Resend" at bounding box center [544, 177] width 65 height 13
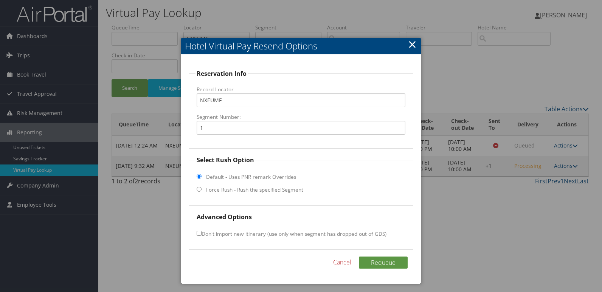
click at [264, 191] on label "Force Rush - Rush the specified Segment" at bounding box center [254, 190] width 97 height 8
click at [201, 191] on input "Force Rush - Rush the specified Segment" at bounding box center [199, 189] width 5 height 5
radio input "true"
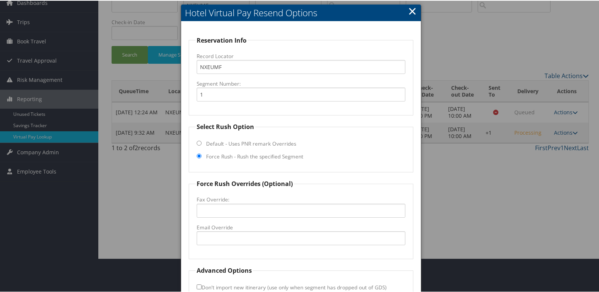
scroll to position [79, 0]
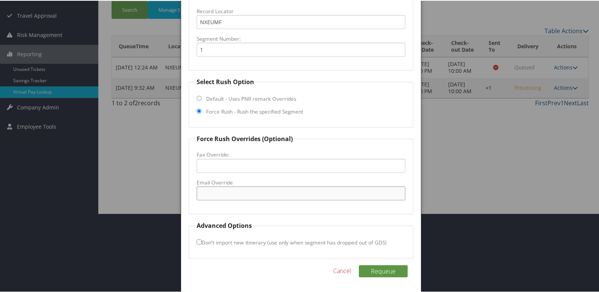
click at [248, 192] on input "Email Override" at bounding box center [301, 193] width 209 height 14
type input "[EMAIL_ADDRESS][DOMAIN_NAME]"
click at [393, 274] on button "Requeue" at bounding box center [383, 271] width 49 height 12
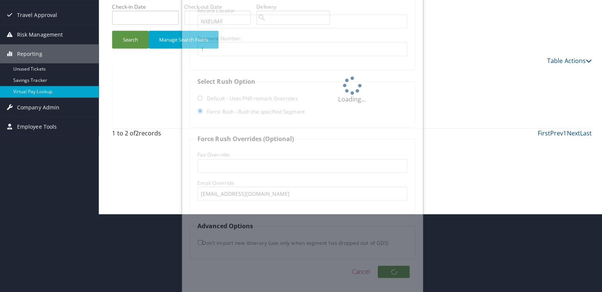
scroll to position [0, 0]
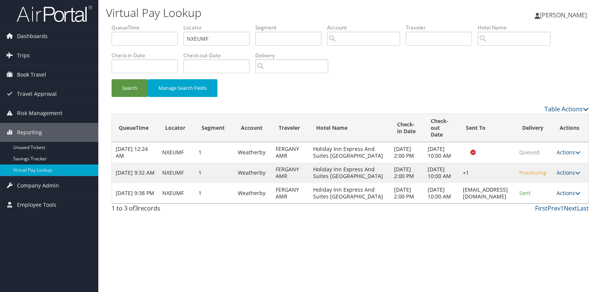
click at [565, 197] on link "Actions" at bounding box center [568, 193] width 24 height 7
click at [489, 266] on div "Virtual Pay Lookup [PERSON_NAME] [PERSON_NAME] My Settings Travel Agency Contac…" at bounding box center [349, 146] width 503 height 292
click at [579, 196] on icon at bounding box center [577, 193] width 5 height 5
click at [555, 232] on link "Logs" at bounding box center [557, 234] width 48 height 13
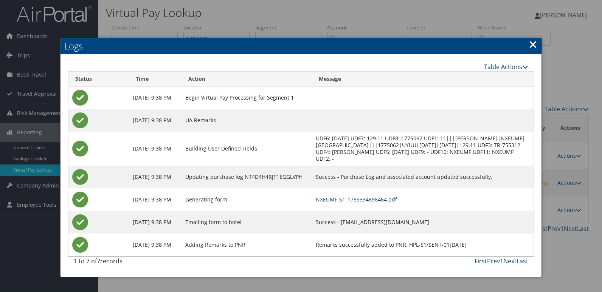
click at [387, 198] on link "NXEUMF-S1_1759334898464.pdf" at bounding box center [356, 199] width 81 height 7
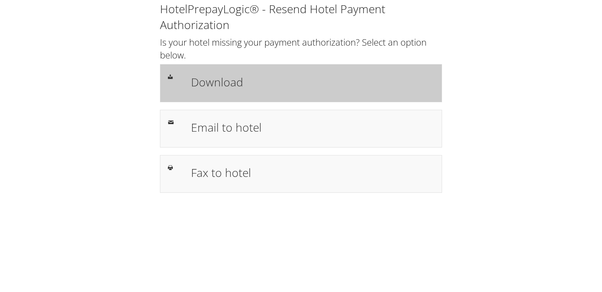
click at [286, 89] on h1 "Download" at bounding box center [312, 82] width 243 height 17
click at [275, 84] on h1 "Download" at bounding box center [312, 82] width 243 height 17
